Goal: Use online tool/utility: Utilize a website feature to perform a specific function

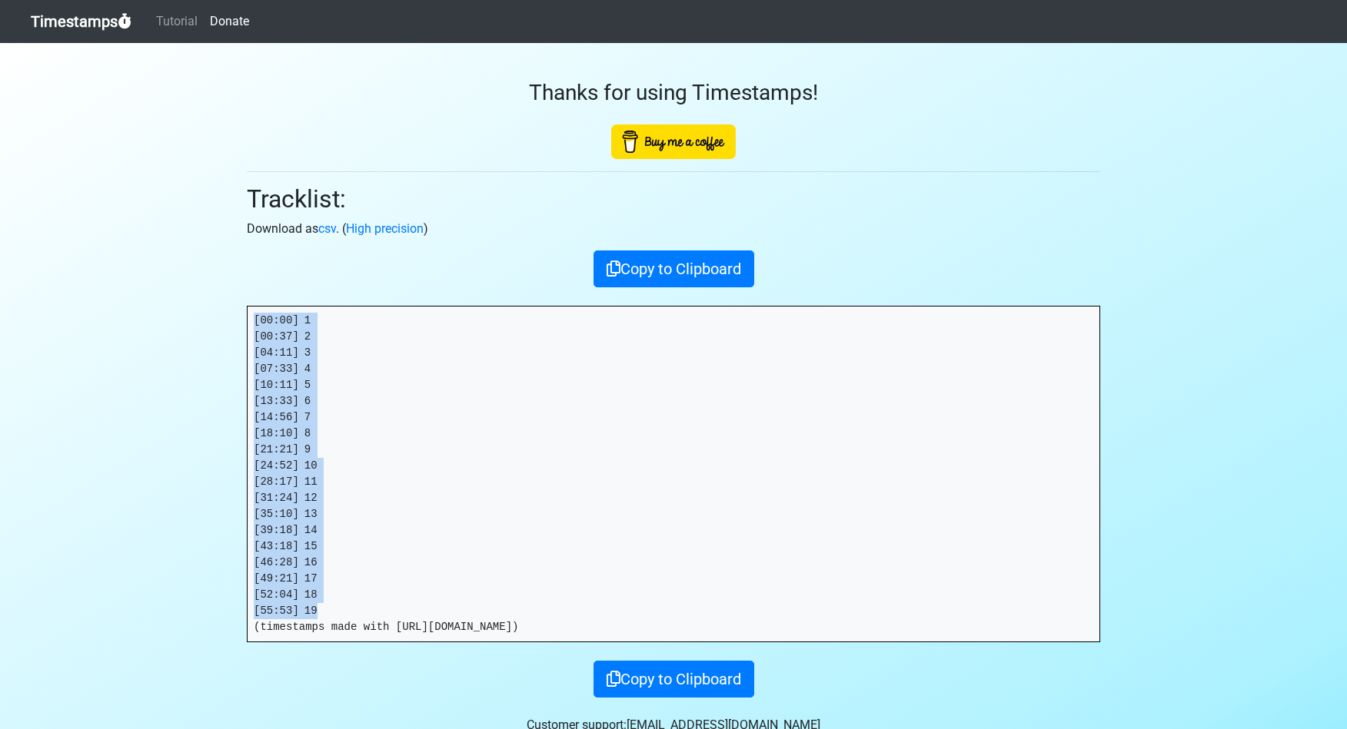
click at [97, 31] on link "Timestamps" at bounding box center [81, 21] width 101 height 31
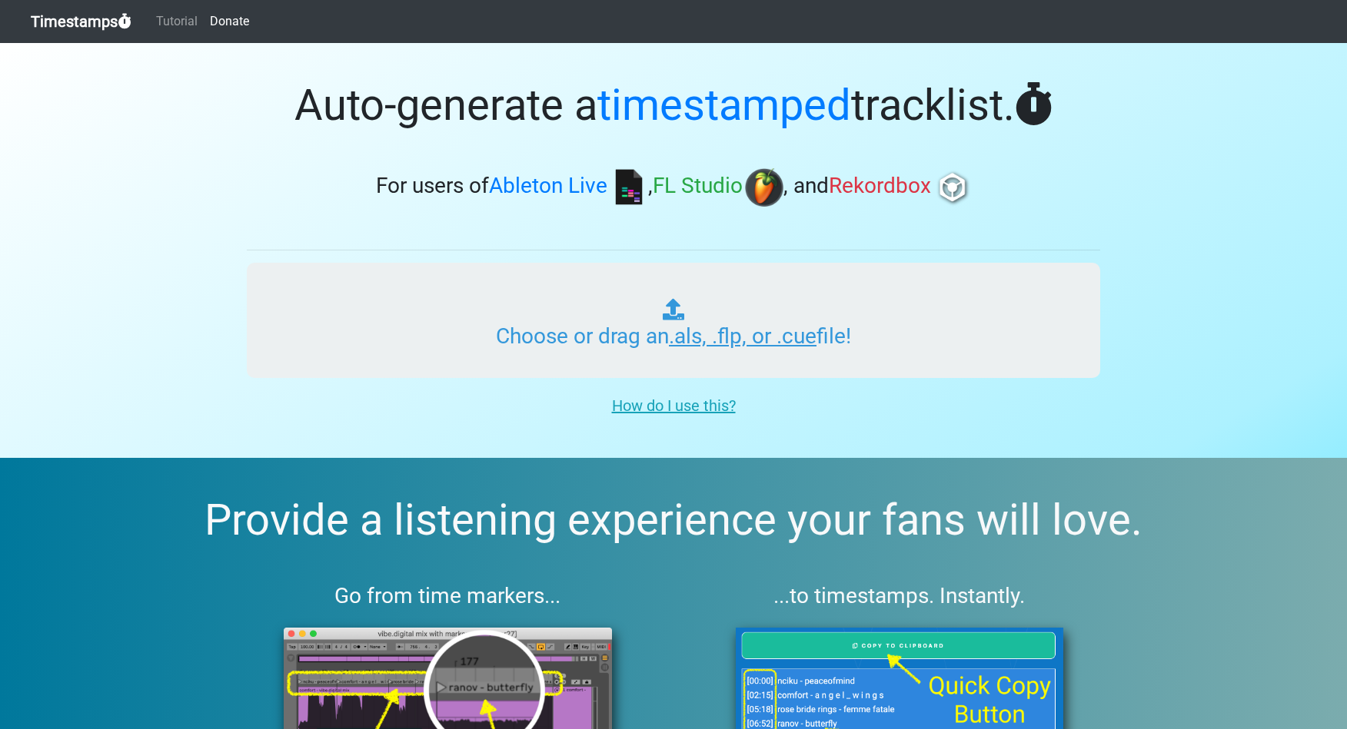
type input "C:\fakepath\ITMXL_PLAYLIST_005_ONE_20250827.als"
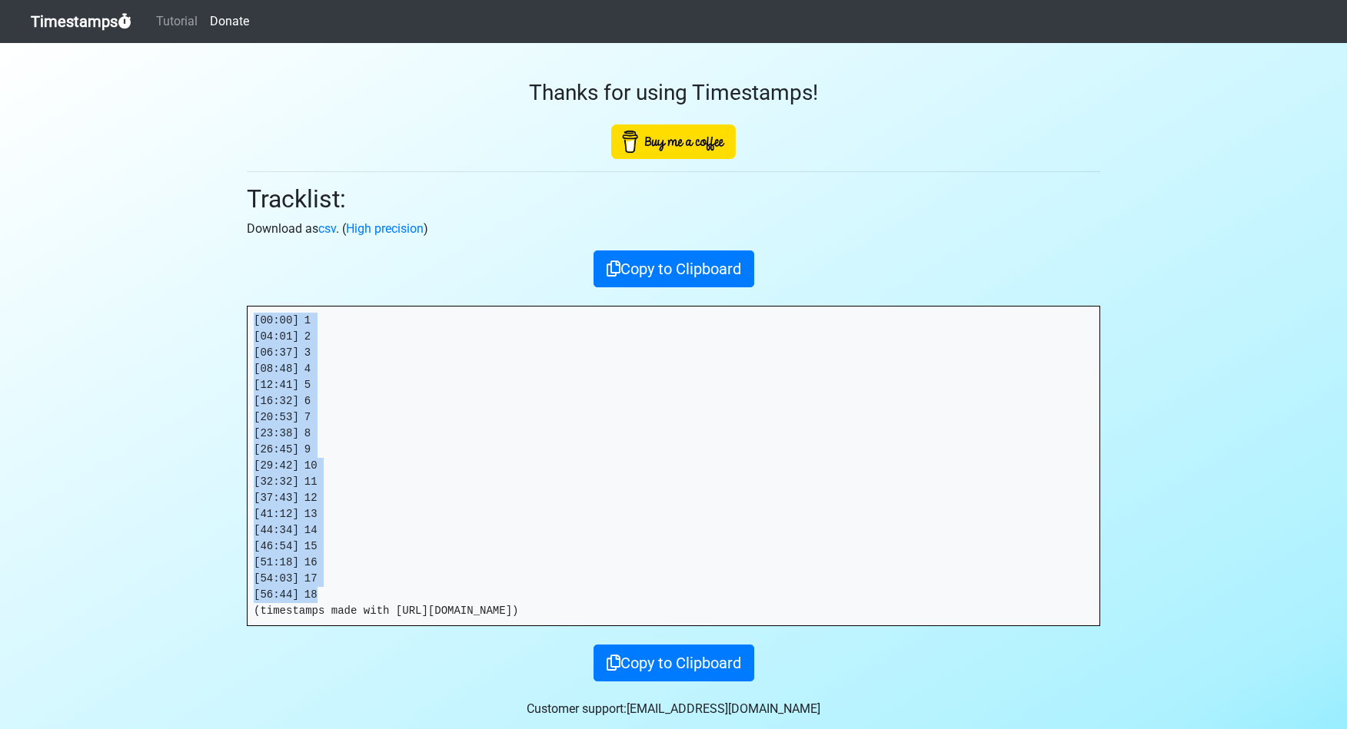
drag, startPoint x: 281, startPoint y: 560, endPoint x: 248, endPoint y: 317, distance: 245.2
click at [248, 317] on pre "[00:00] 1 [04:01] 2 [06:37] 3 [08:48] 4 [12:41] 5 [16:32] 6 [20:53] 7 [23:38] 8…" at bounding box center [674, 466] width 852 height 319
copy pre "[00:00] 1 [04:01] 2 [06:37] 3 [08:48] 4 [12:41] 5 [16:32] 6 [20:53] 7 [23:38] 8…"
